Goal: Task Accomplishment & Management: Manage account settings

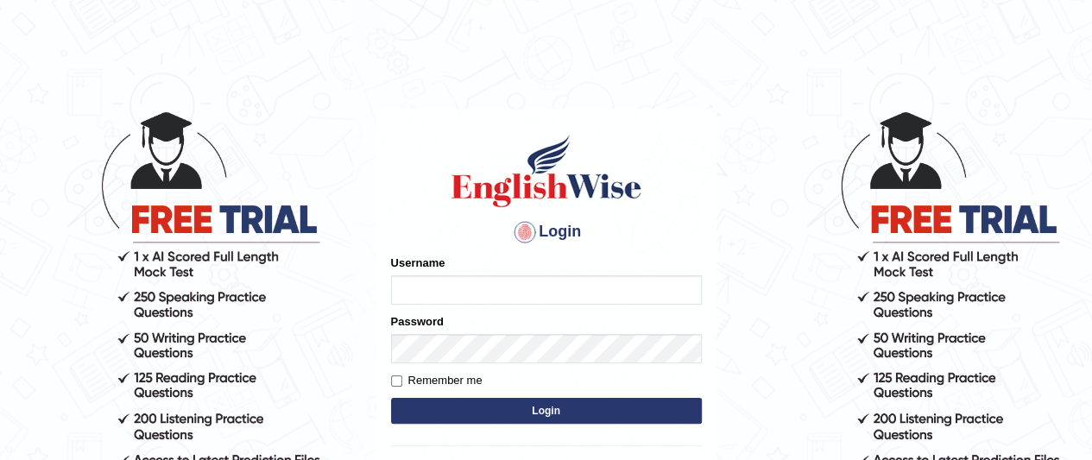
click at [499, 286] on input "Username" at bounding box center [546, 289] width 311 height 29
click at [480, 298] on input "faiq2025" at bounding box center [546, 289] width 311 height 29
type input "f"
click at [461, 299] on input "Username" at bounding box center [546, 289] width 311 height 29
type input "shanik1"
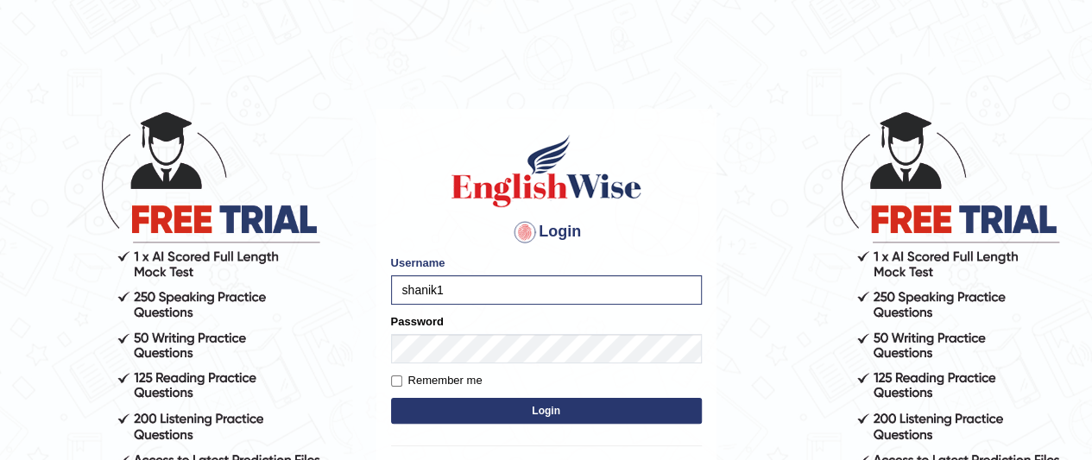
click at [428, 419] on button "Login" at bounding box center [546, 411] width 311 height 26
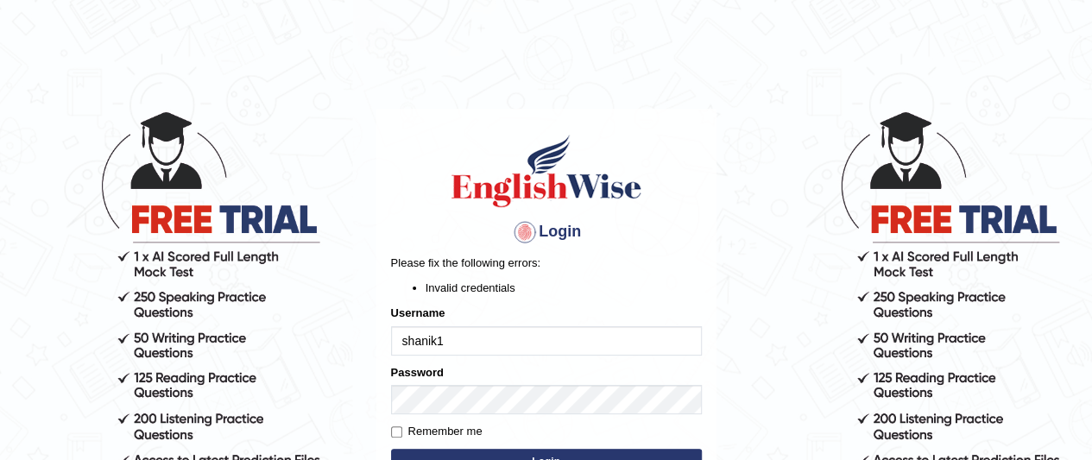
click at [407, 341] on input "shanik1" at bounding box center [546, 340] width 311 height 29
type input "Shanik1"
click at [447, 453] on button "Login" at bounding box center [546, 462] width 311 height 26
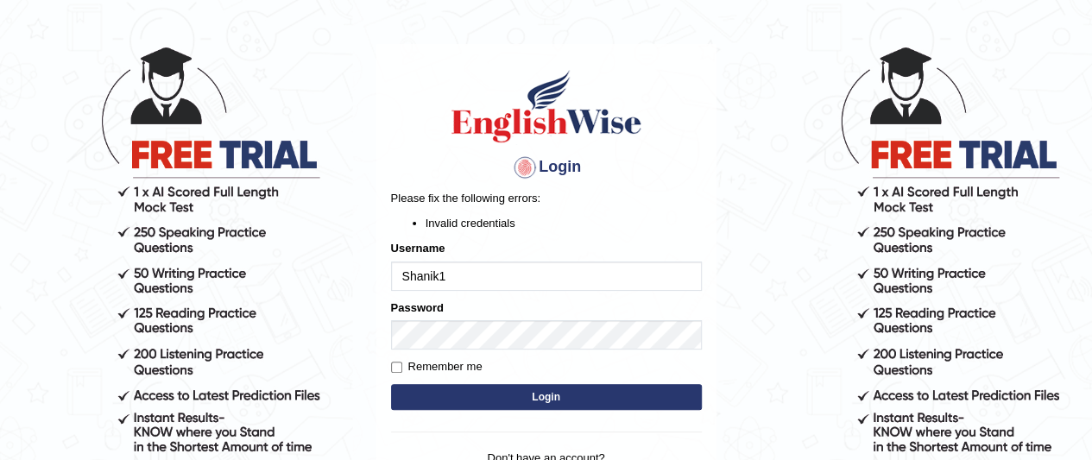
scroll to position [66, 0]
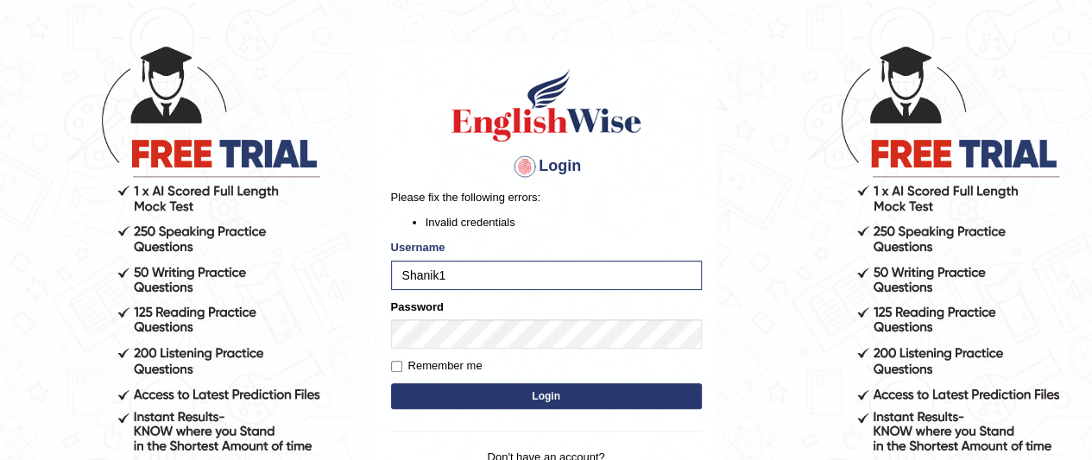
click at [411, 388] on button "Login" at bounding box center [546, 396] width 311 height 26
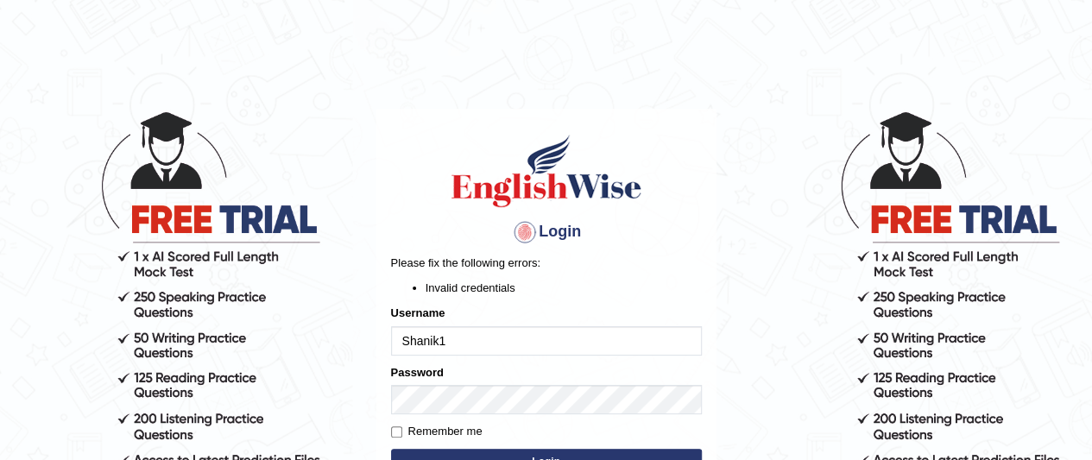
click at [482, 327] on input "Shanik1" at bounding box center [546, 340] width 311 height 29
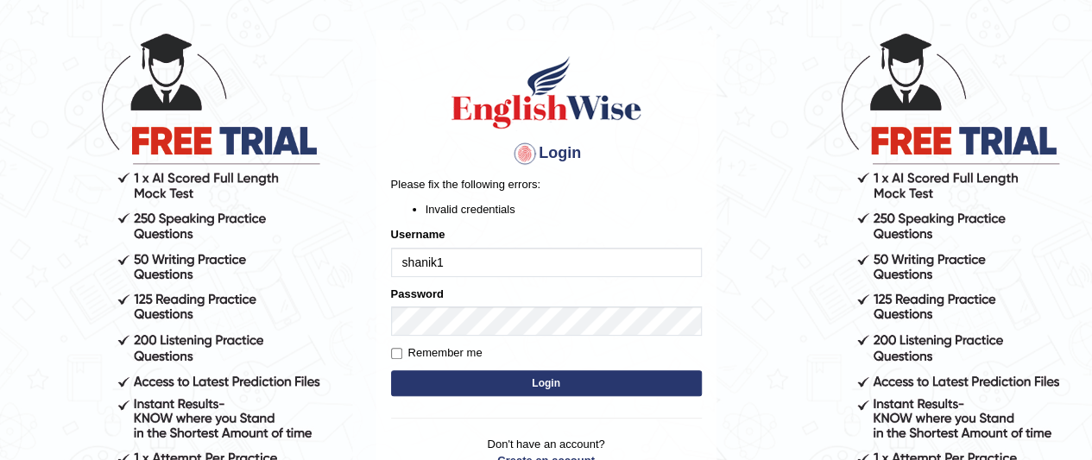
scroll to position [79, 0]
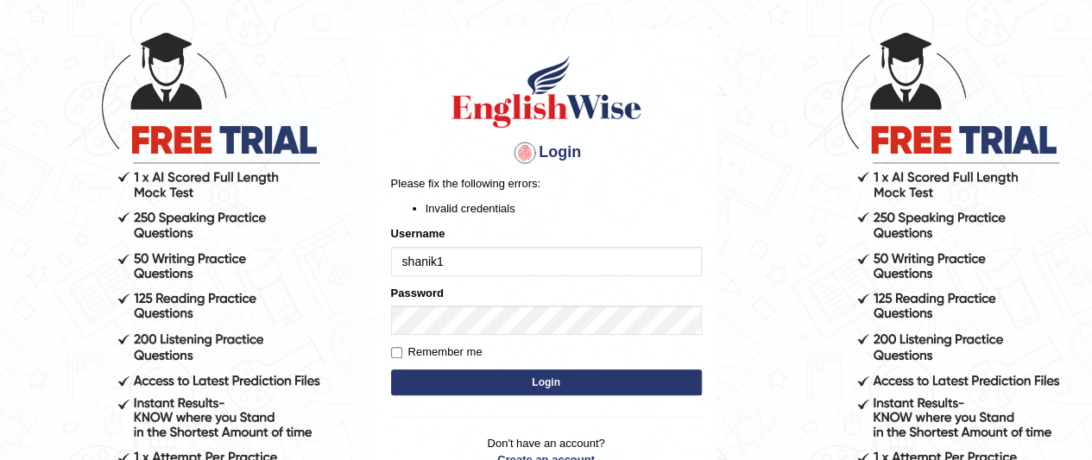
type input "shanik1"
click at [636, 390] on button "Login" at bounding box center [546, 382] width 311 height 26
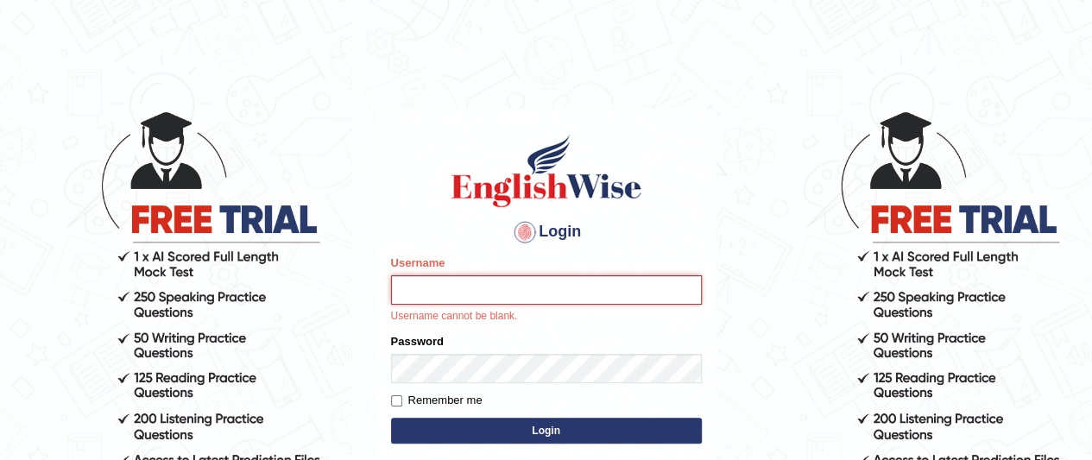
click at [447, 291] on input "Username" at bounding box center [546, 289] width 311 height 29
type input "shanik1"
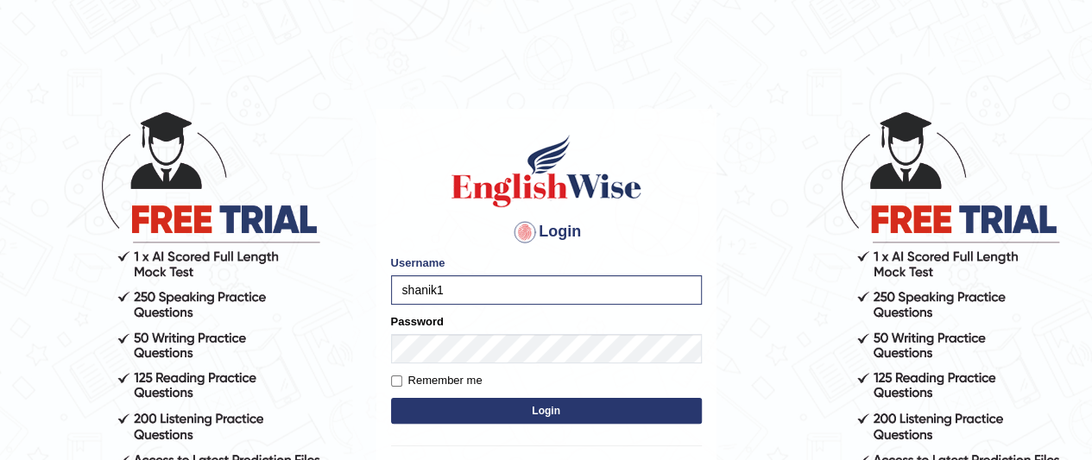
click at [469, 412] on button "Login" at bounding box center [546, 411] width 311 height 26
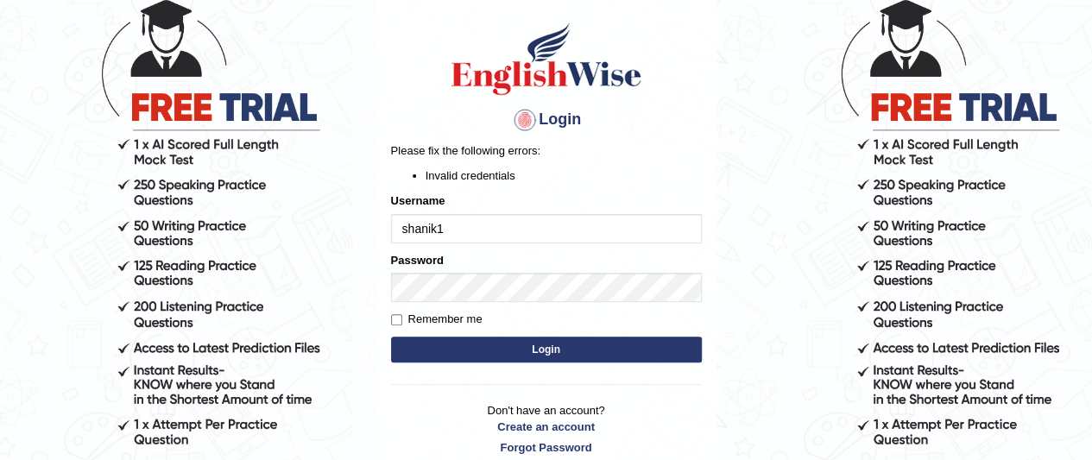
scroll to position [110, 0]
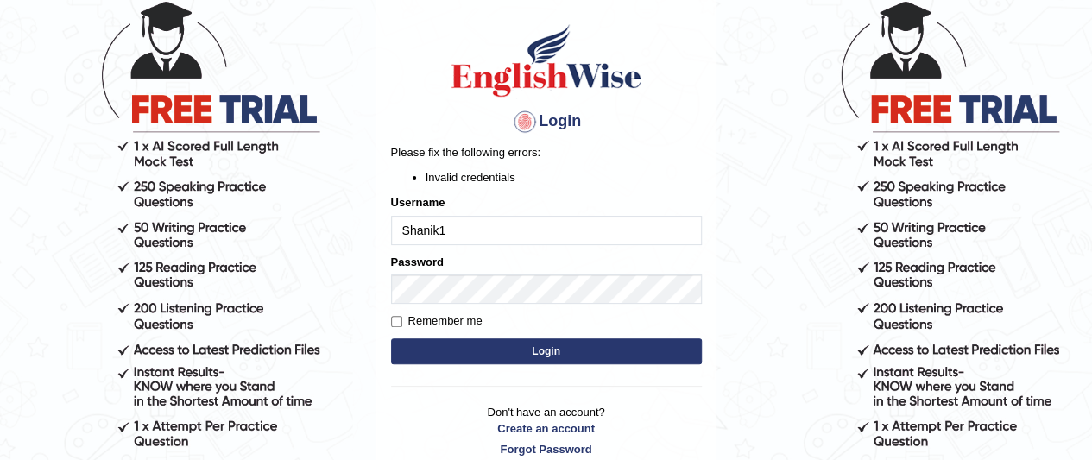
type input "Shanik1"
click at [509, 359] on button "Login" at bounding box center [546, 351] width 311 height 26
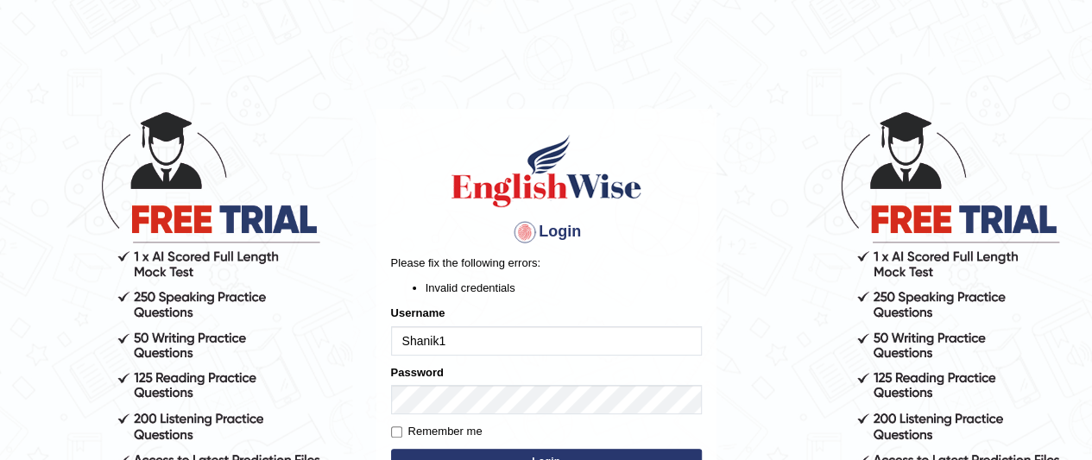
click at [527, 344] on input "Shanik1" at bounding box center [546, 340] width 311 height 29
type input "S"
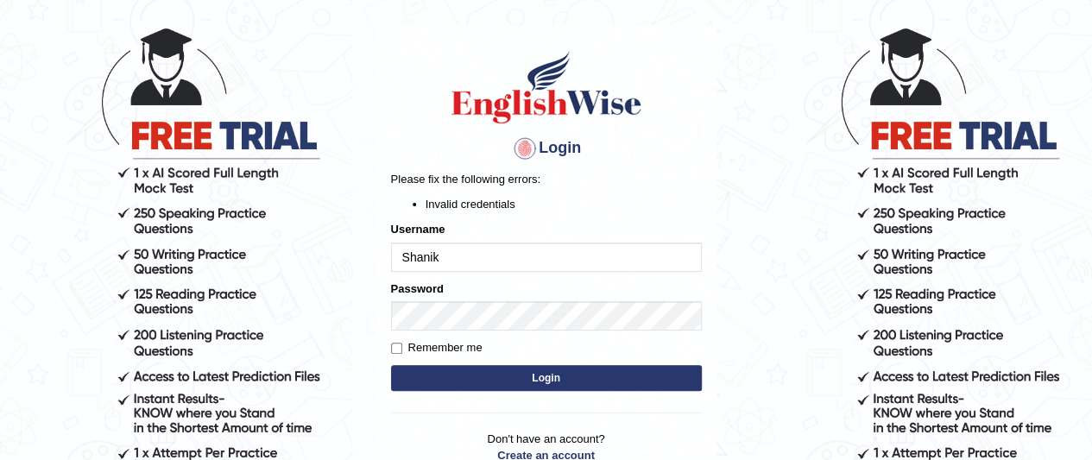
scroll to position [83, 0]
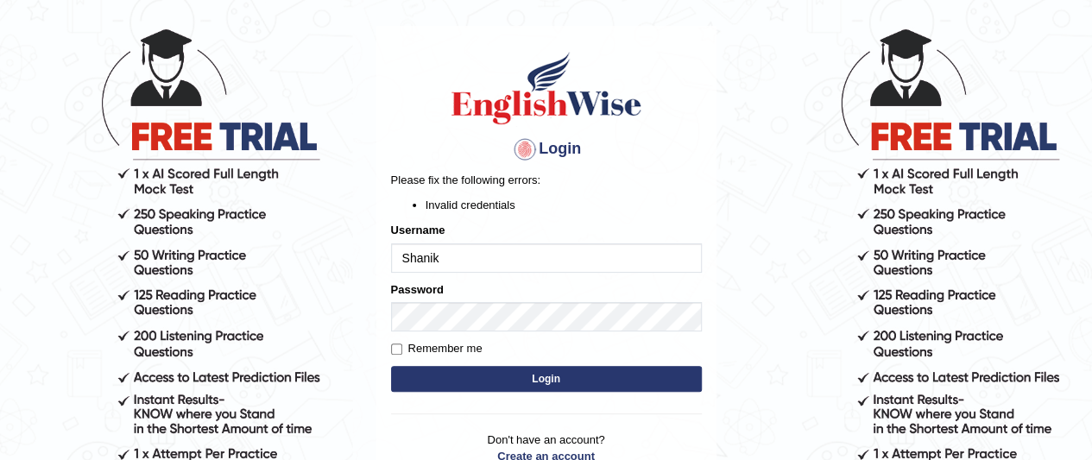
type input "Shanik1"
click at [463, 369] on button "Login" at bounding box center [546, 379] width 311 height 26
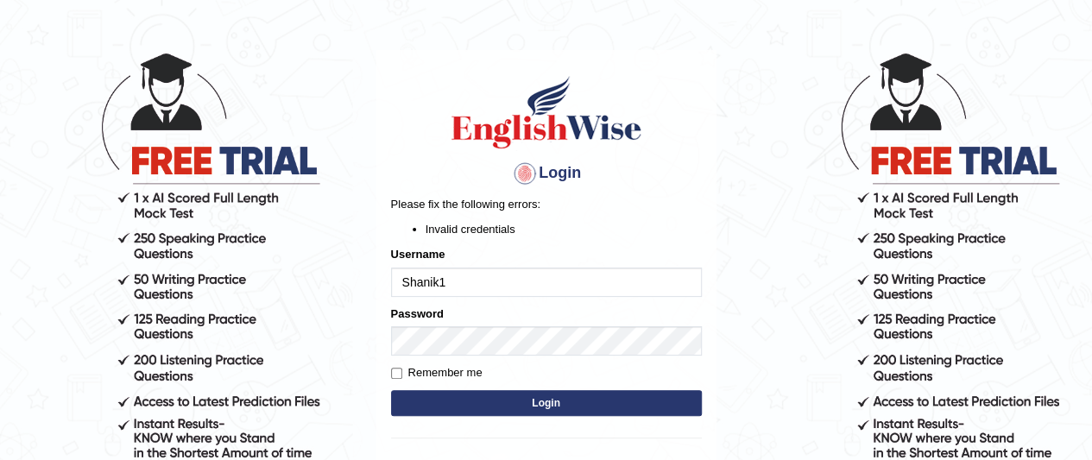
scroll to position [60, 0]
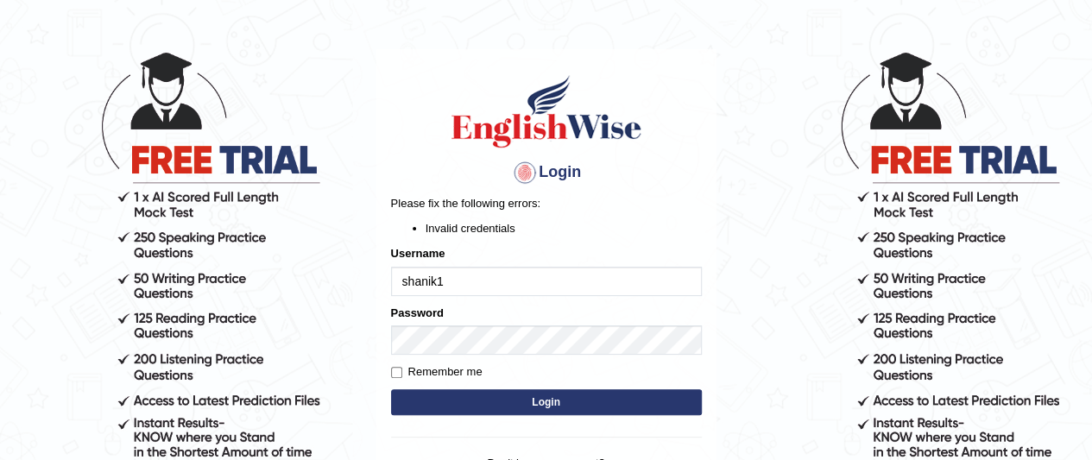
type input "shanik1"
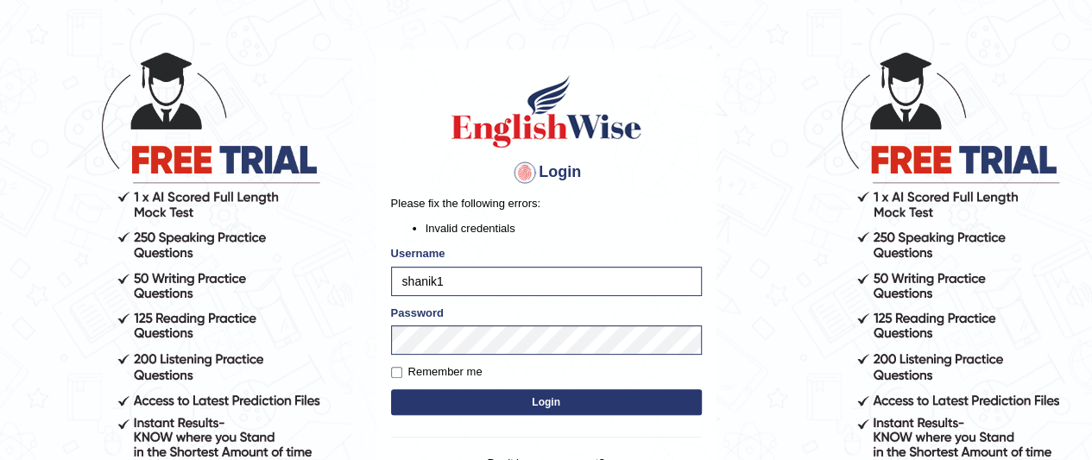
click at [476, 400] on button "Login" at bounding box center [546, 402] width 311 height 26
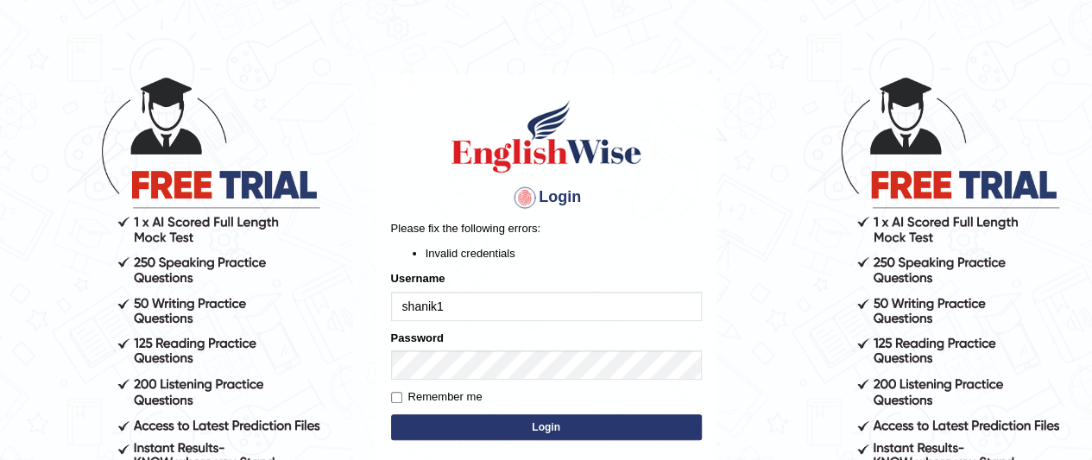
scroll to position [35, 0]
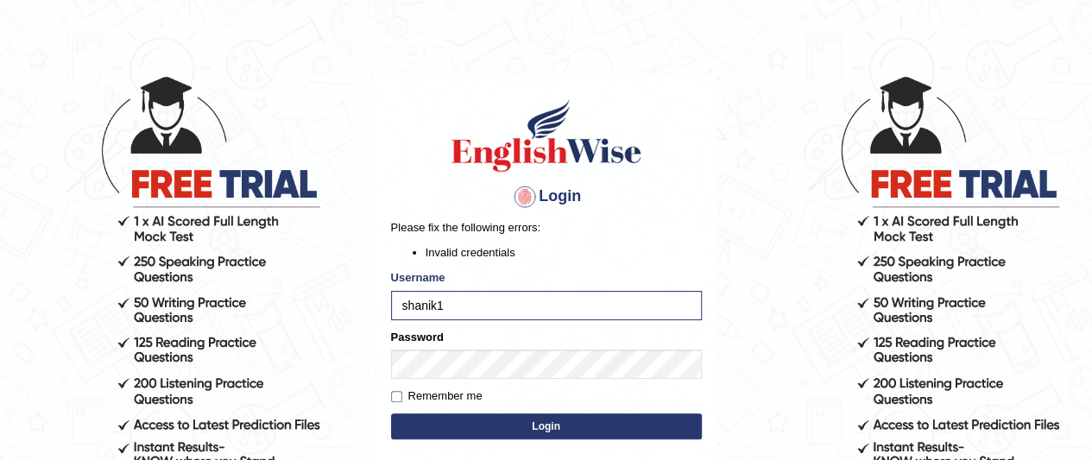
click at [508, 424] on button "Login" at bounding box center [546, 426] width 311 height 26
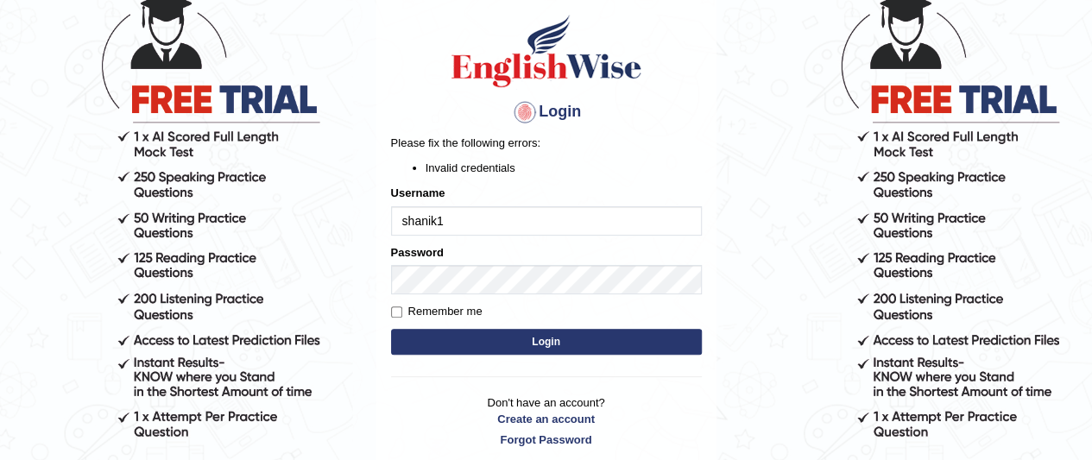
scroll to position [122, 0]
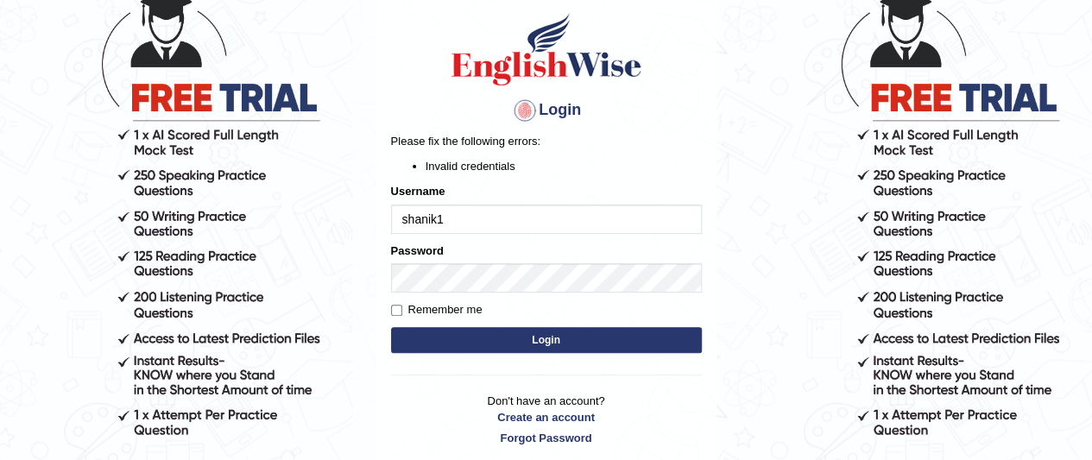
click at [571, 243] on div "Password" at bounding box center [546, 268] width 311 height 50
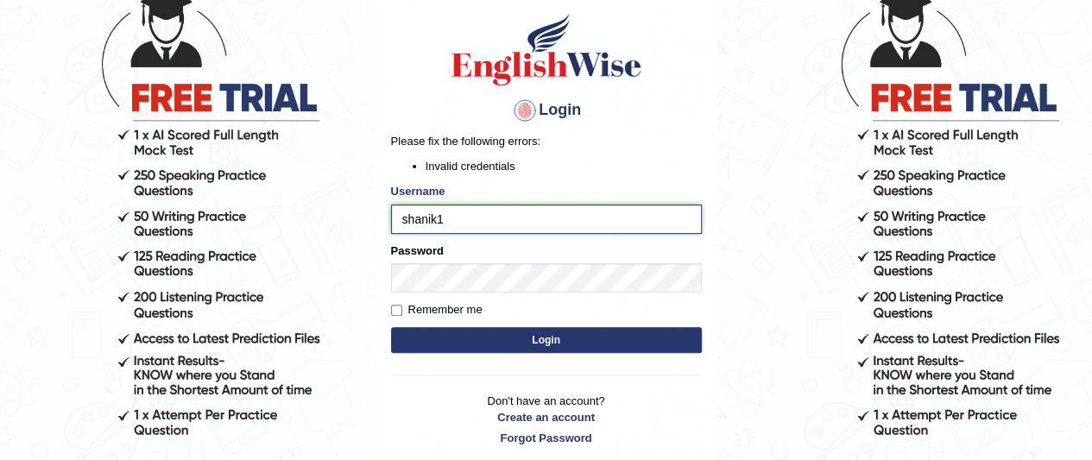
click at [589, 227] on input "shanik1" at bounding box center [546, 219] width 311 height 29
type input "s"
type input "faiq2025"
click at [487, 337] on button "Login" at bounding box center [546, 340] width 311 height 26
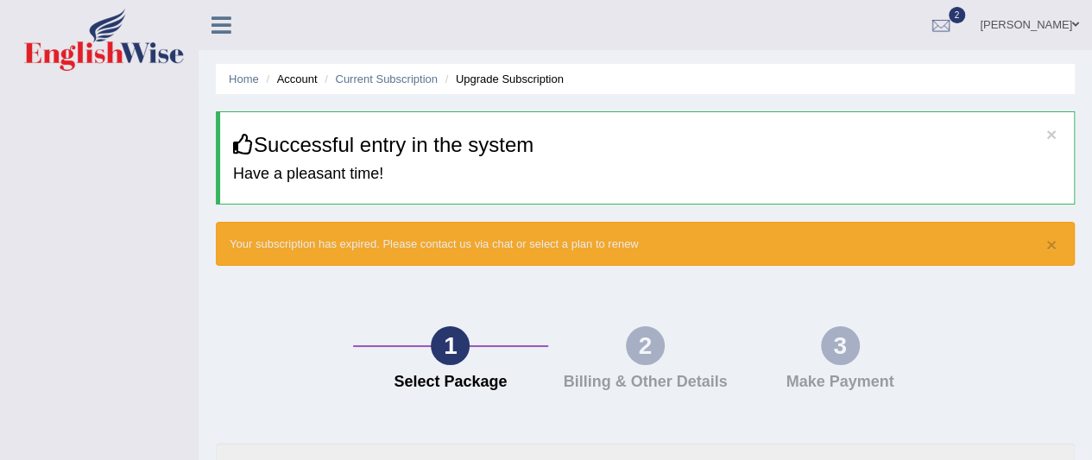
click at [497, 85] on li "Upgrade Subscription" at bounding box center [502, 79] width 123 height 16
click at [304, 81] on li "Account" at bounding box center [289, 79] width 55 height 16
click at [1043, 19] on link "[PERSON_NAME]" at bounding box center [1029, 22] width 125 height 45
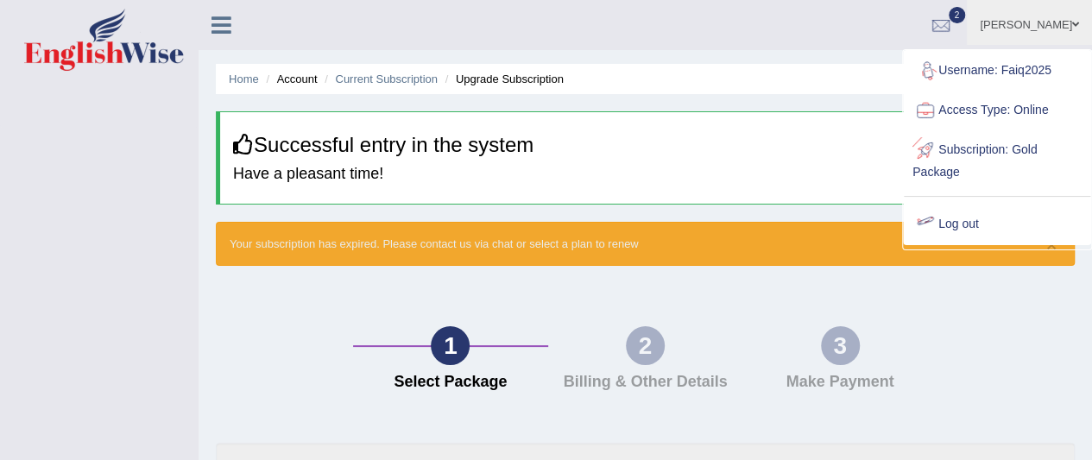
click at [973, 224] on link "Log out" at bounding box center [997, 225] width 186 height 40
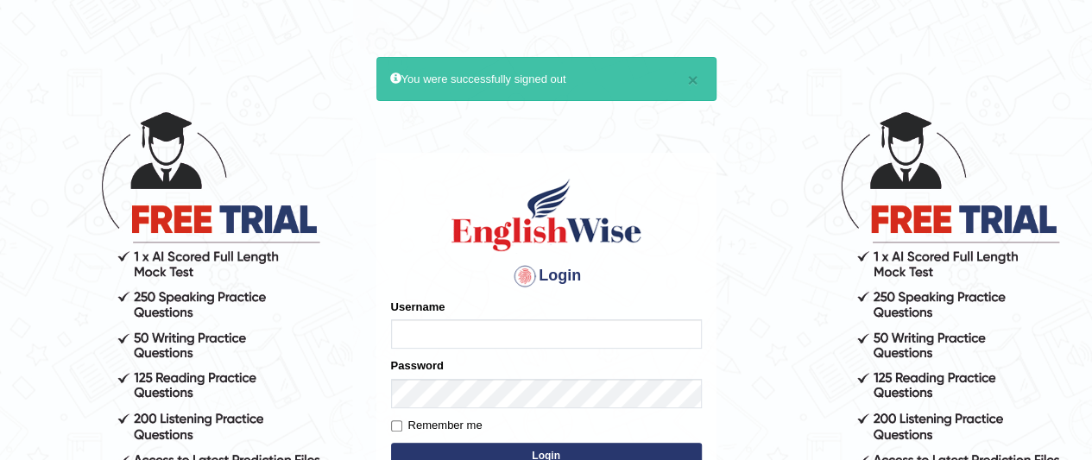
click at [510, 335] on input "Username" at bounding box center [546, 333] width 311 height 29
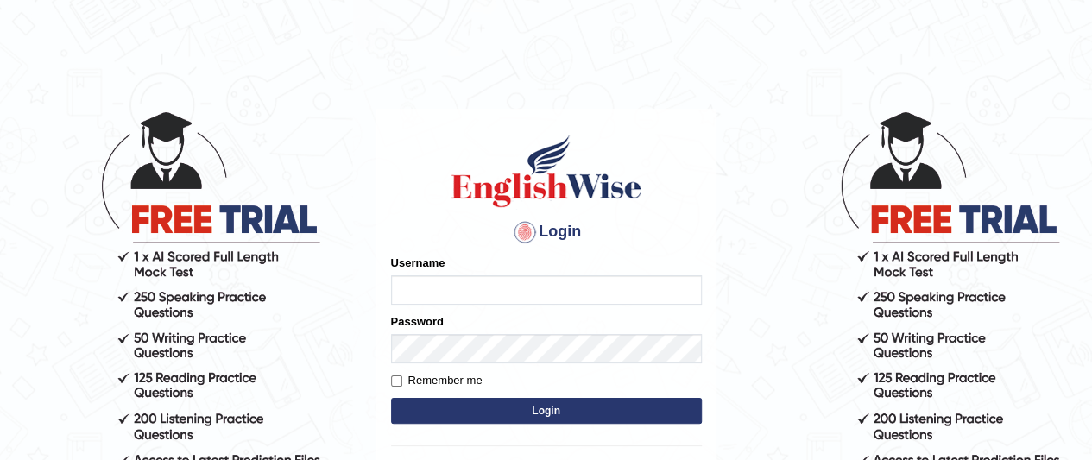
drag, startPoint x: 0, startPoint y: 0, endPoint x: 470, endPoint y: 292, distance: 552.8
click at [470, 292] on input "Username" at bounding box center [546, 289] width 311 height 29
click at [442, 284] on input "Username" at bounding box center [546, 289] width 311 height 29
type input "shanik1"
click at [487, 412] on button "Login" at bounding box center [546, 411] width 311 height 26
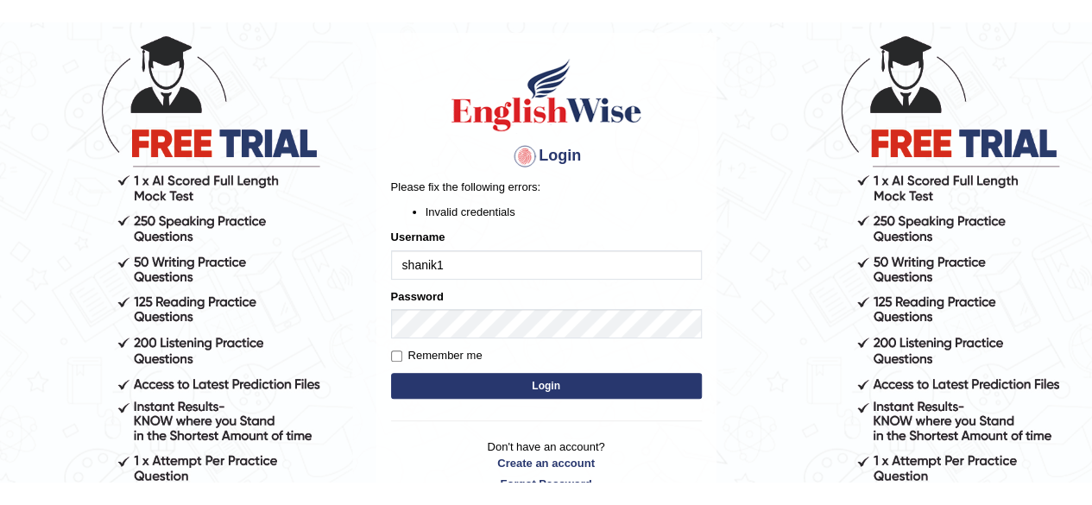
scroll to position [93, 0]
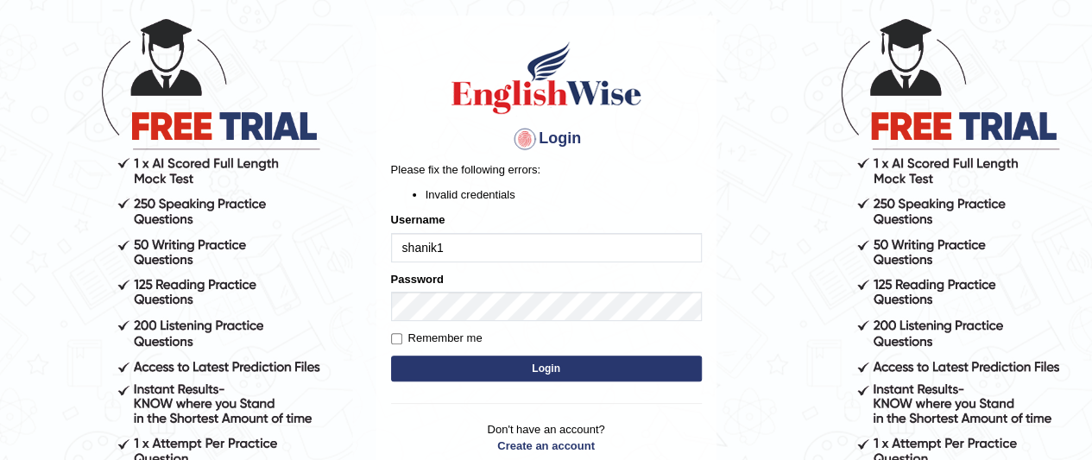
click at [530, 143] on div at bounding box center [525, 139] width 28 height 28
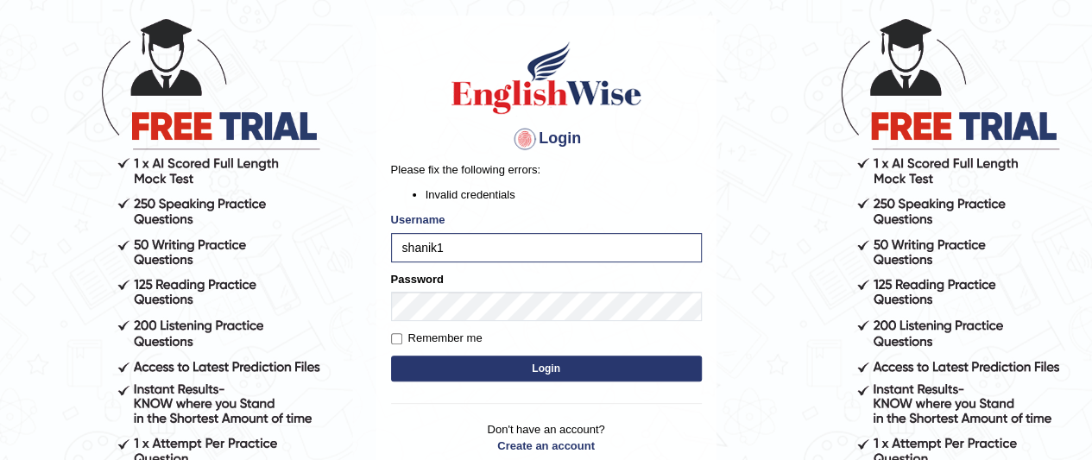
click at [554, 141] on h4 "Login" at bounding box center [546, 139] width 311 height 28
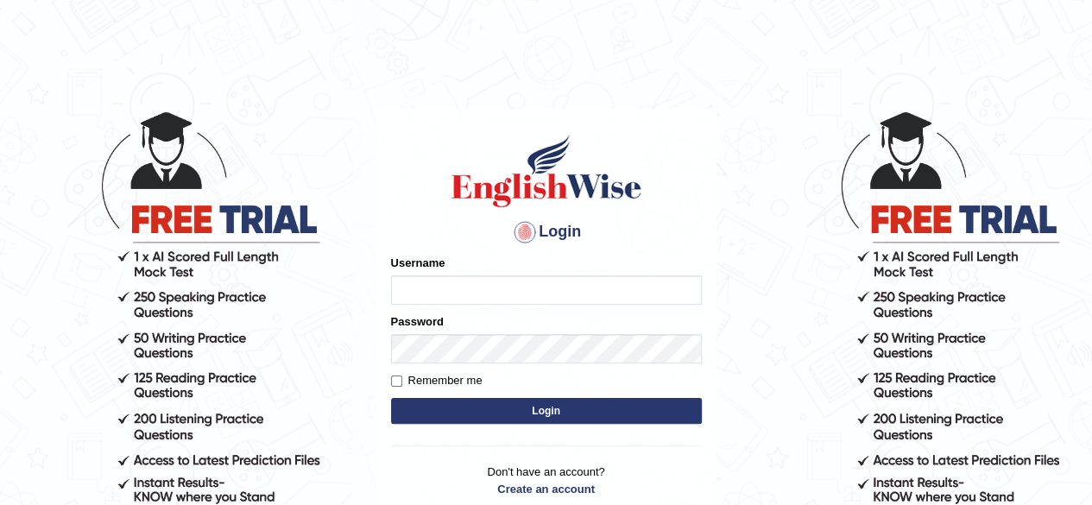
click at [434, 298] on input "Username" at bounding box center [546, 289] width 311 height 29
type input "Shanik1"
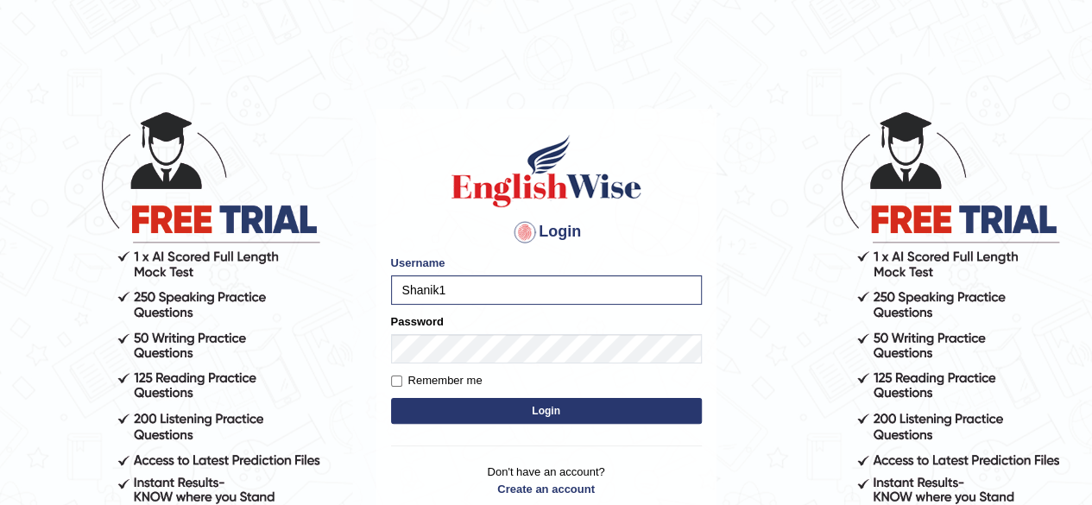
click at [438, 407] on button "Login" at bounding box center [546, 411] width 311 height 26
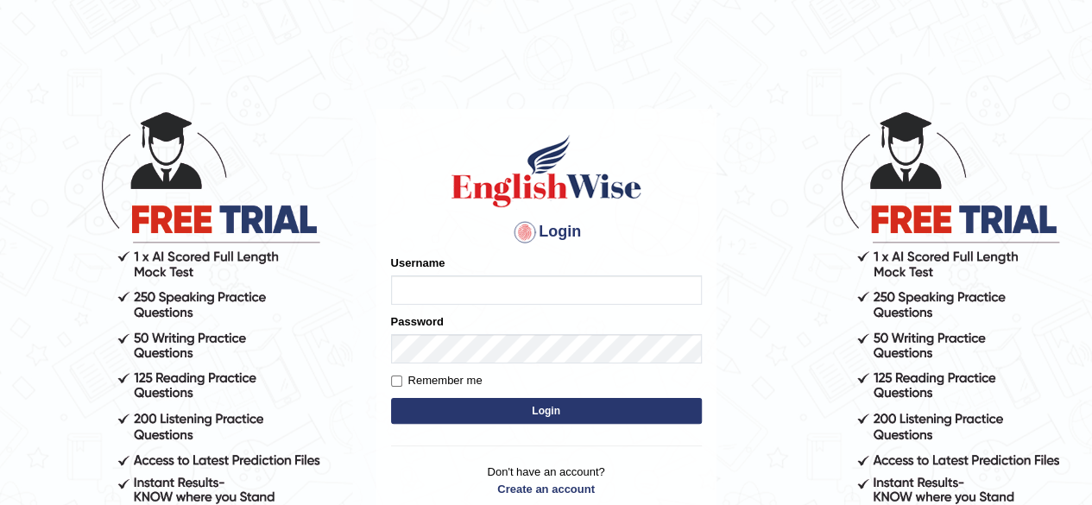
click at [529, 293] on input "Username" at bounding box center [546, 289] width 311 height 29
type input "faiq2025"
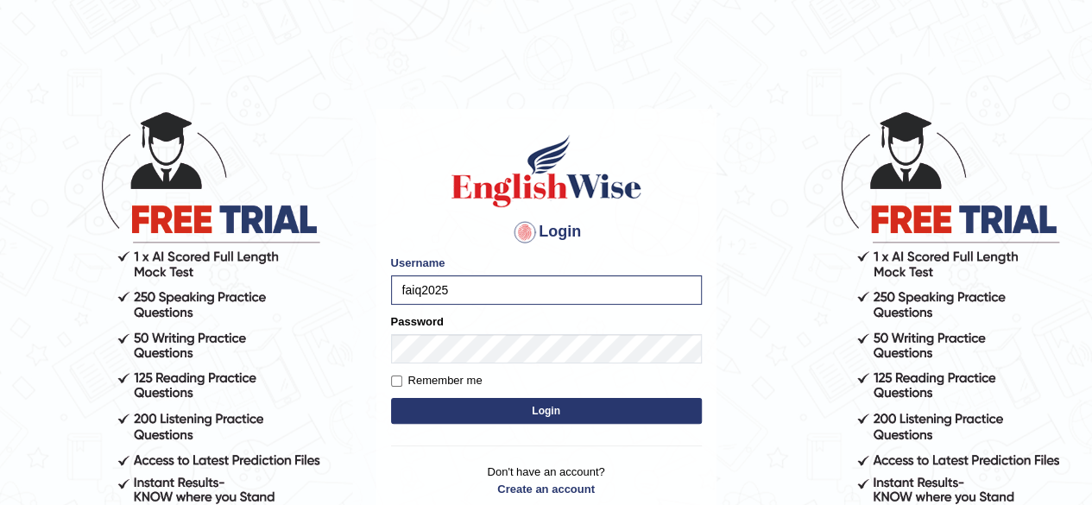
click at [479, 415] on button "Login" at bounding box center [546, 411] width 311 height 26
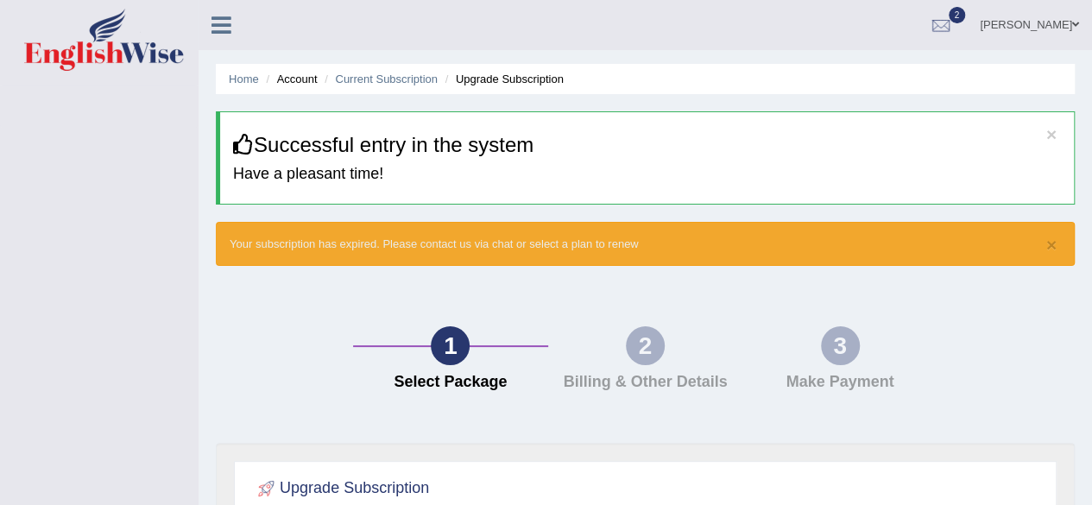
click at [1049, 28] on link "[PERSON_NAME]" at bounding box center [1029, 22] width 125 height 45
